Goal: Information Seeking & Learning: Find specific fact

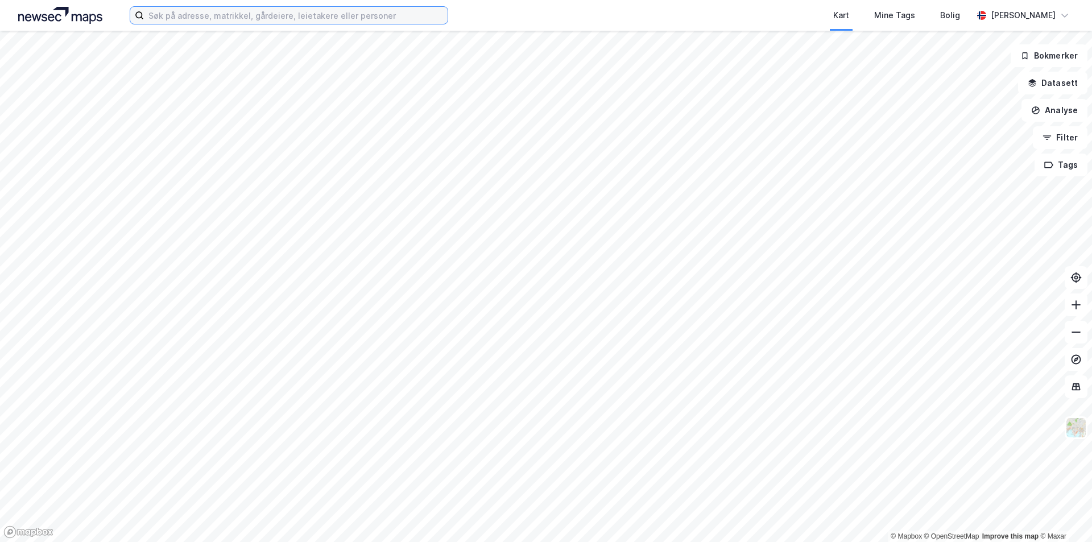
click at [279, 17] on input at bounding box center [296, 15] width 304 height 17
paste input "Bonntjennsvegen 9"
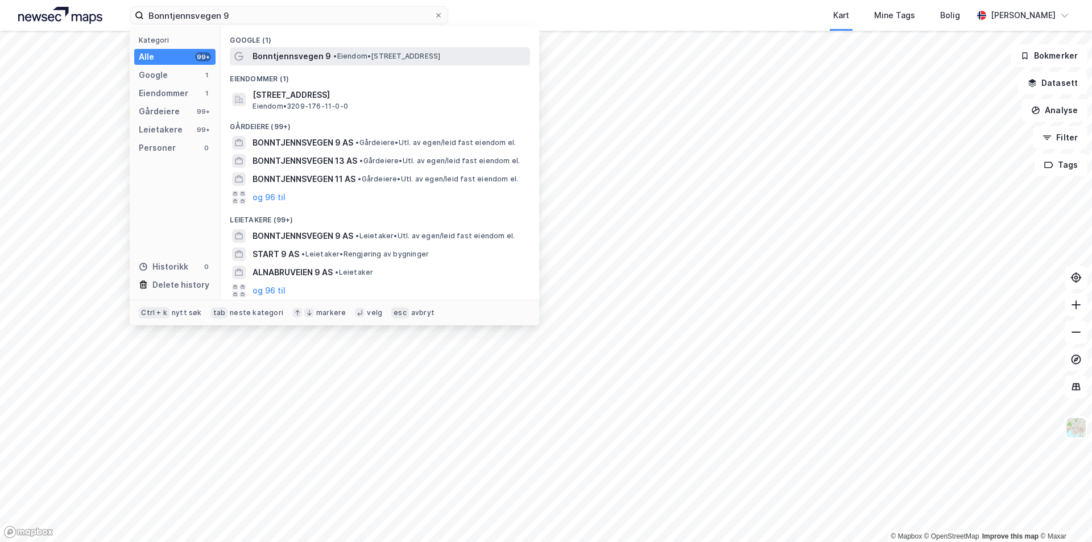
click at [289, 58] on span "Bonntjennsvegen 9" at bounding box center [292, 56] width 79 height 14
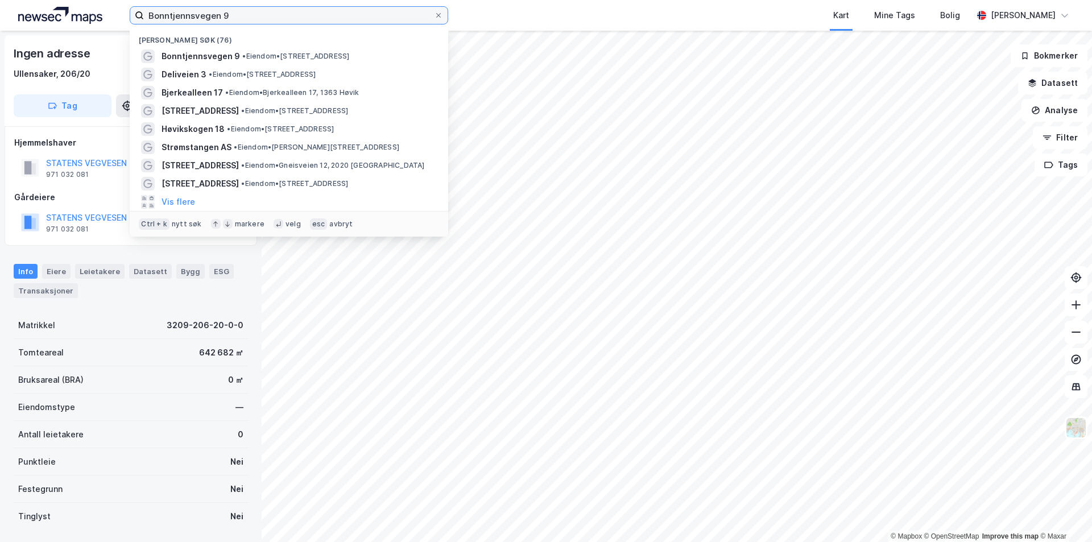
drag, startPoint x: 286, startPoint y: 23, endPoint x: 82, endPoint y: 17, distance: 203.7
click at [85, 18] on div "Bonntjennsvegen 9 Nylige søk (76) Bonntjennsvegen 9 • Eiendom • [STREET_ADDRESS…" at bounding box center [546, 15] width 1092 height 31
paste input "[STREET_ADDRESS],"
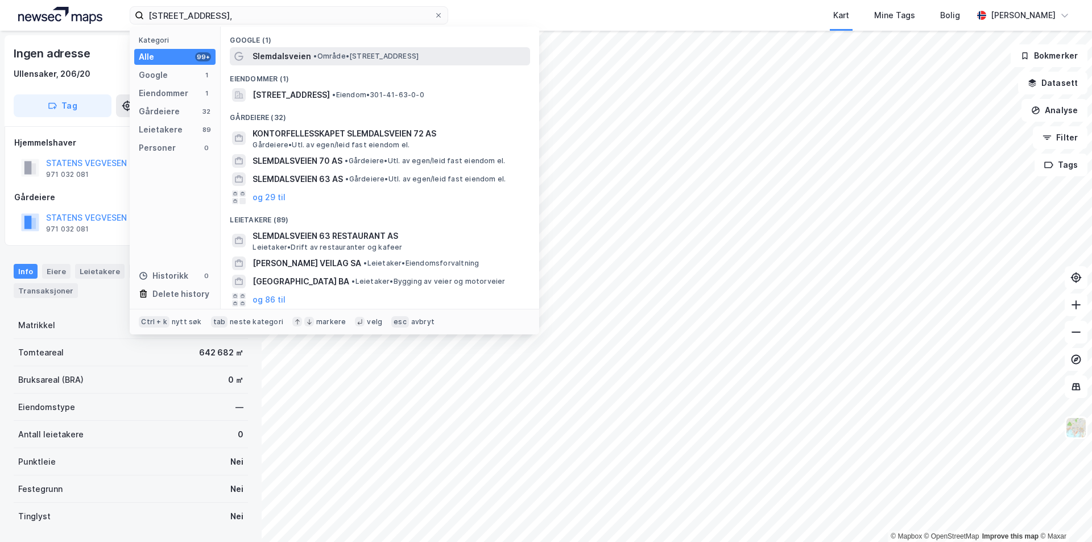
click at [276, 53] on span "Slemdalsveien" at bounding box center [282, 56] width 59 height 14
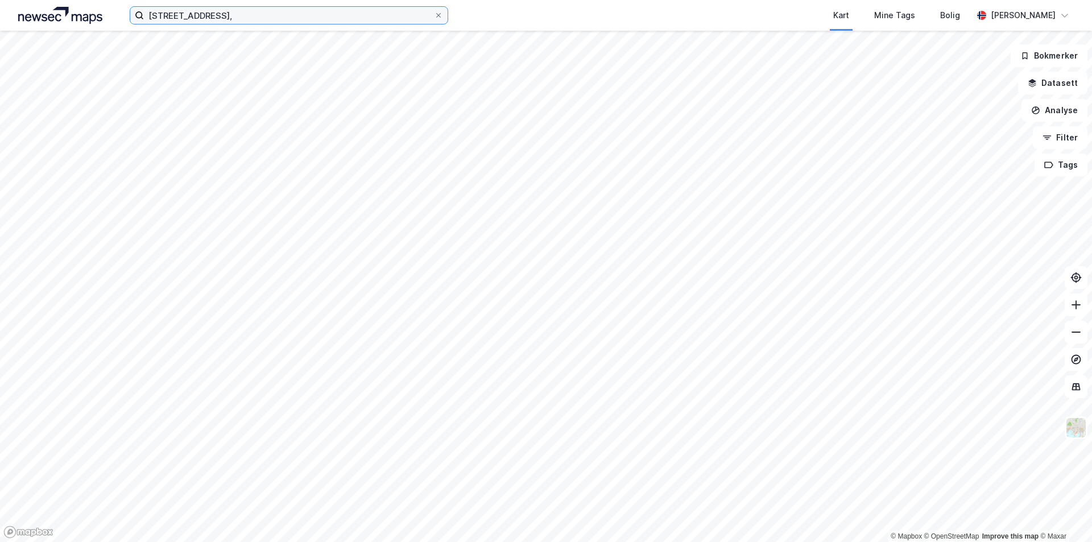
click at [255, 22] on input "[STREET_ADDRESS]," at bounding box center [289, 15] width 290 height 17
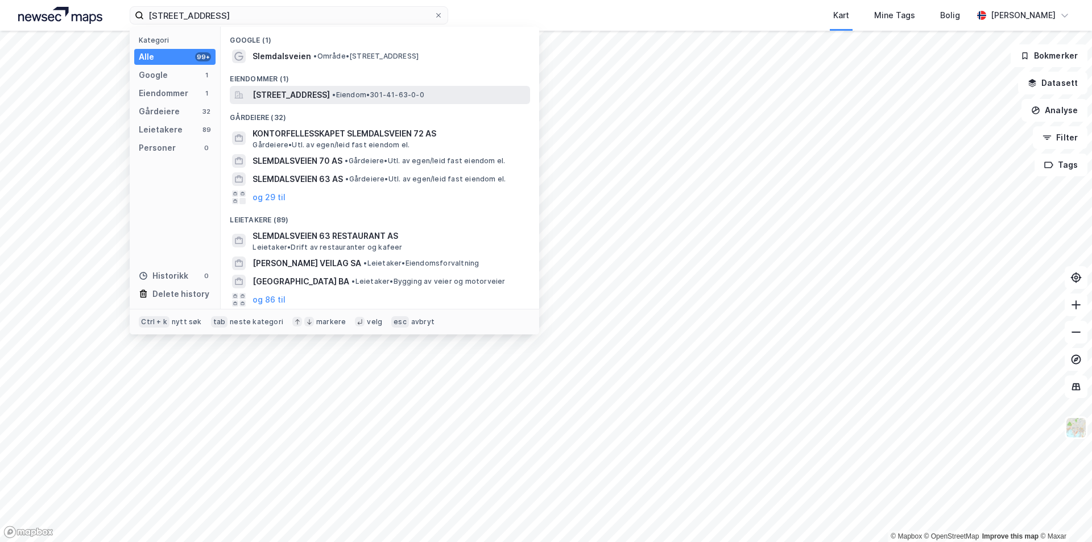
click at [316, 94] on span "[STREET_ADDRESS]" at bounding box center [291, 95] width 77 height 14
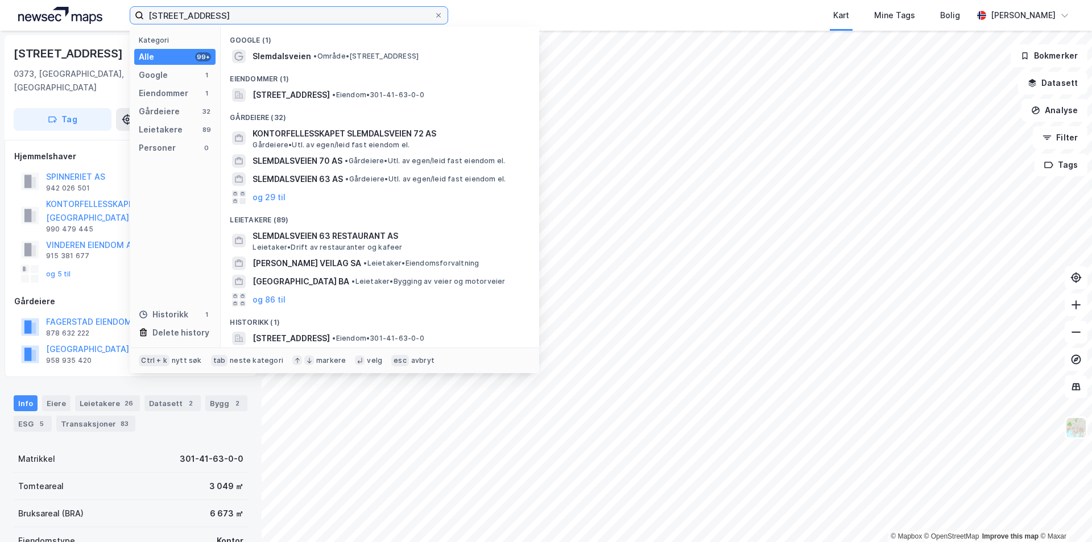
drag, startPoint x: 286, startPoint y: 20, endPoint x: 116, endPoint y: 20, distance: 170.1
click at [116, 20] on div "Slemdalsveien 72 Kategori Alle 99+ Google 1 Eiendommer 1 Gårdeiere 32 Leietaker…" at bounding box center [546, 15] width 1092 height 31
paste input "[STREET_ADDRESS]"
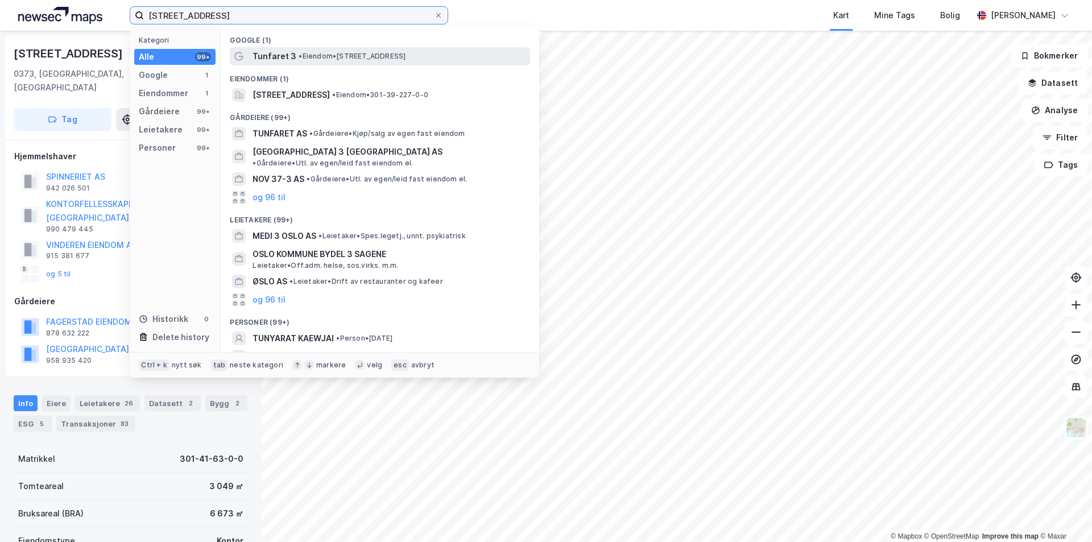
type input "[STREET_ADDRESS]"
click at [271, 55] on span "Tunfaret 3" at bounding box center [275, 56] width 44 height 14
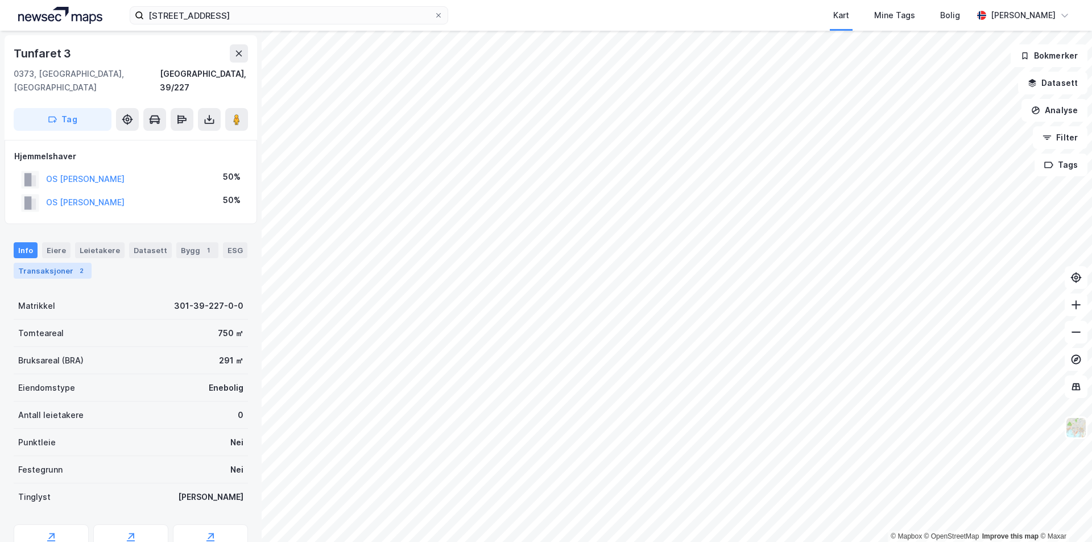
click at [60, 263] on div "Transaksjoner 2" at bounding box center [53, 271] width 78 height 16
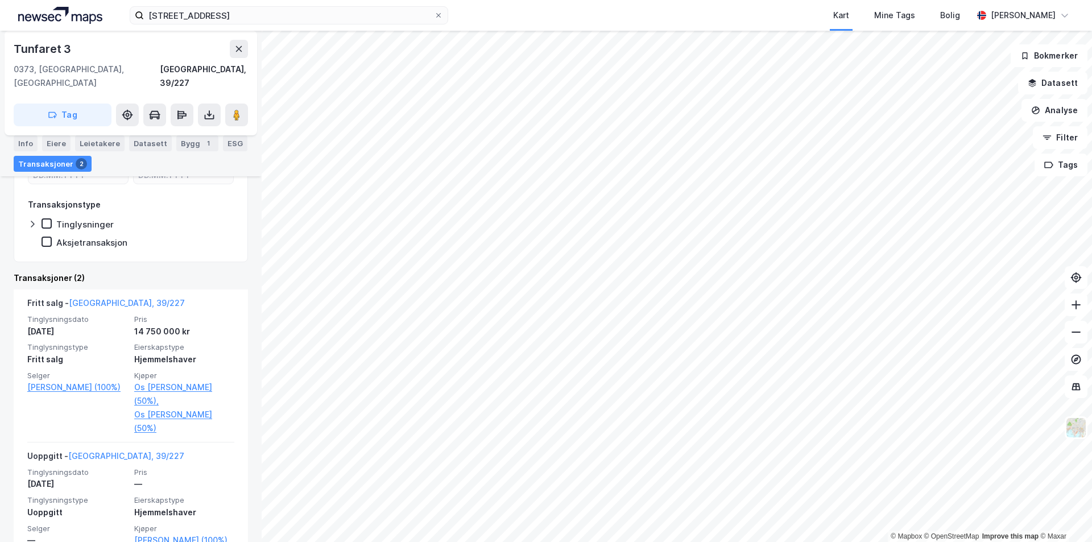
scroll to position [214, 0]
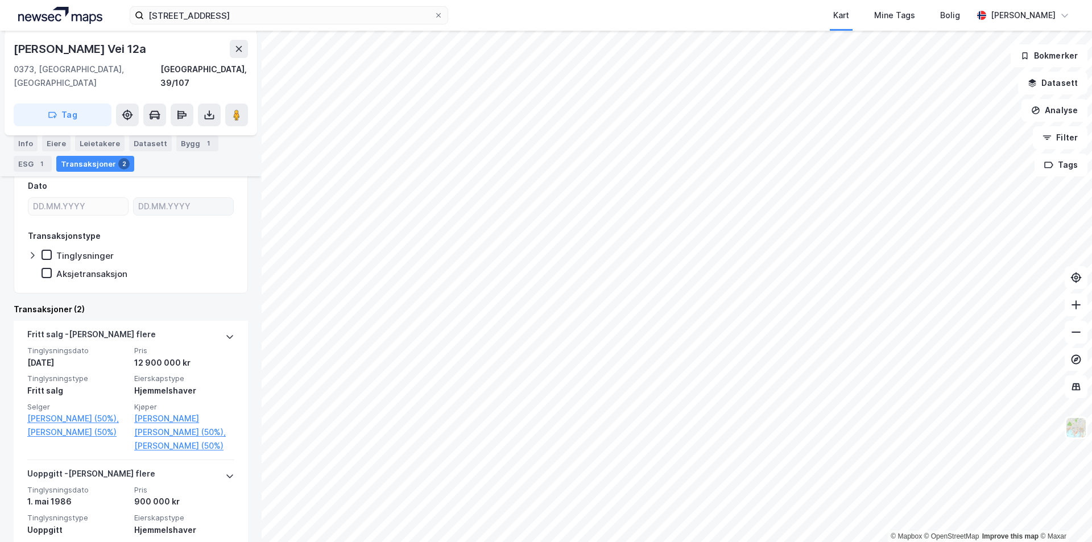
scroll to position [228, 0]
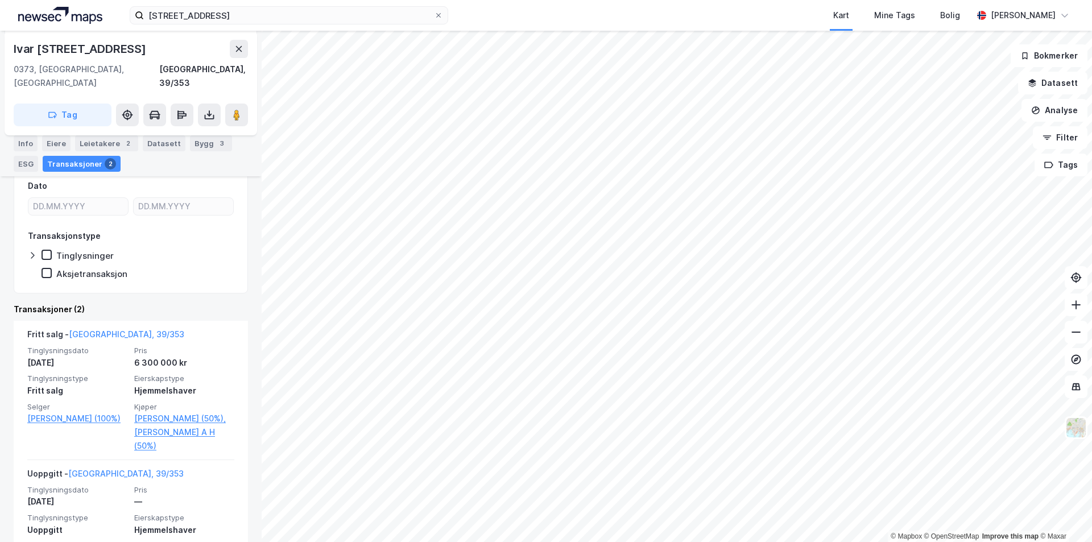
scroll to position [200, 0]
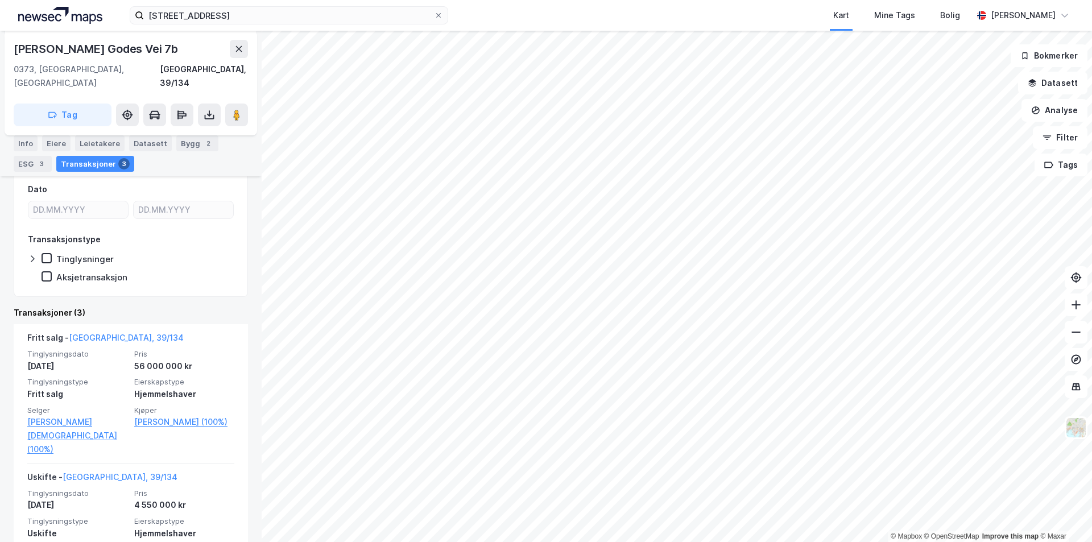
scroll to position [171, 0]
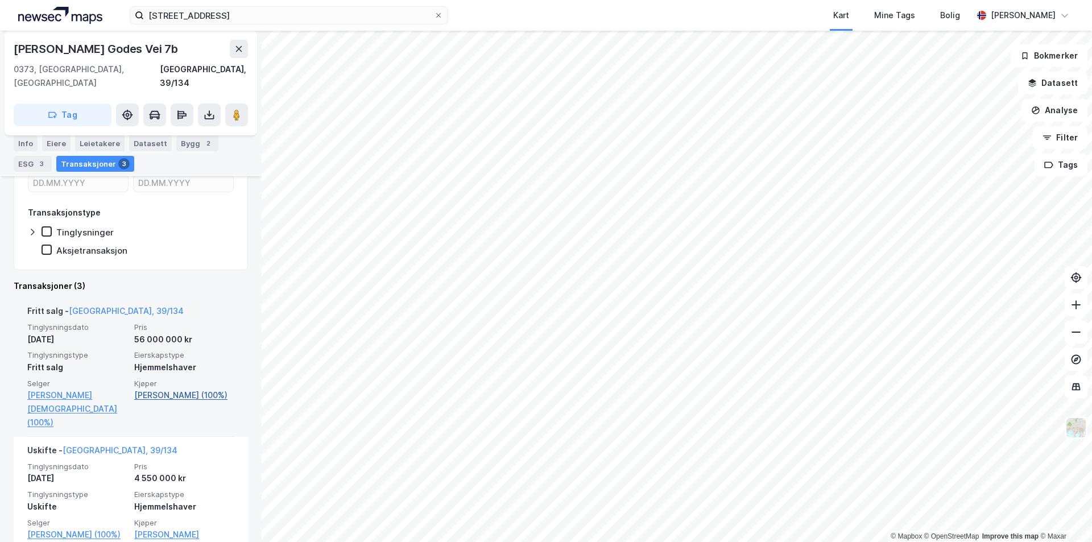
click at [174, 389] on link "[PERSON_NAME] (100%)" at bounding box center [184, 396] width 100 height 14
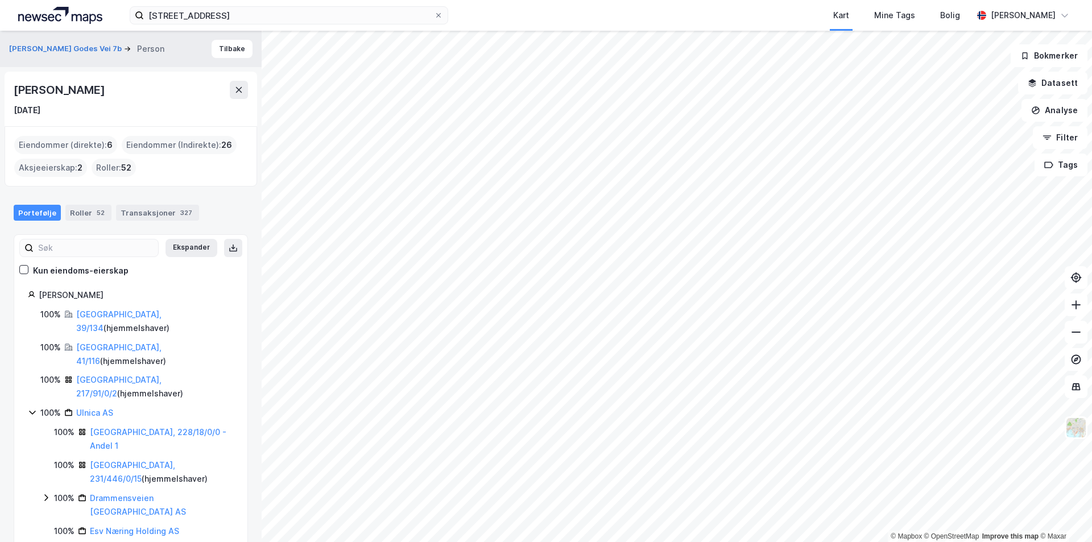
drag, startPoint x: 156, startPoint y: 92, endPoint x: 14, endPoint y: 94, distance: 142.2
click at [14, 94] on div "[PERSON_NAME]" at bounding box center [131, 90] width 234 height 18
copy div "[PERSON_NAME]"
